Goal: Task Accomplishment & Management: Use online tool/utility

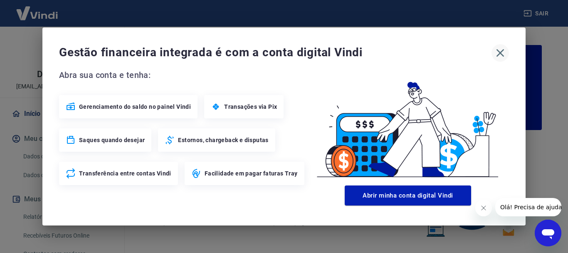
click at [499, 54] on icon "button" at bounding box center [500, 52] width 13 height 13
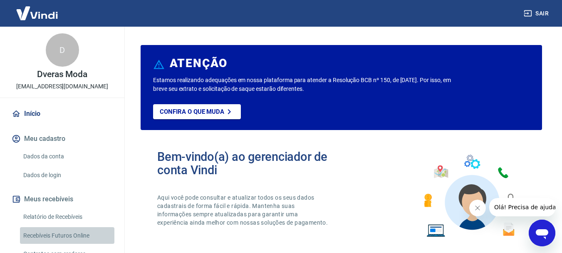
click at [81, 234] on link "Recebíveis Futuros Online" at bounding box center [67, 235] width 94 height 17
